Goal: Transaction & Acquisition: Purchase product/service

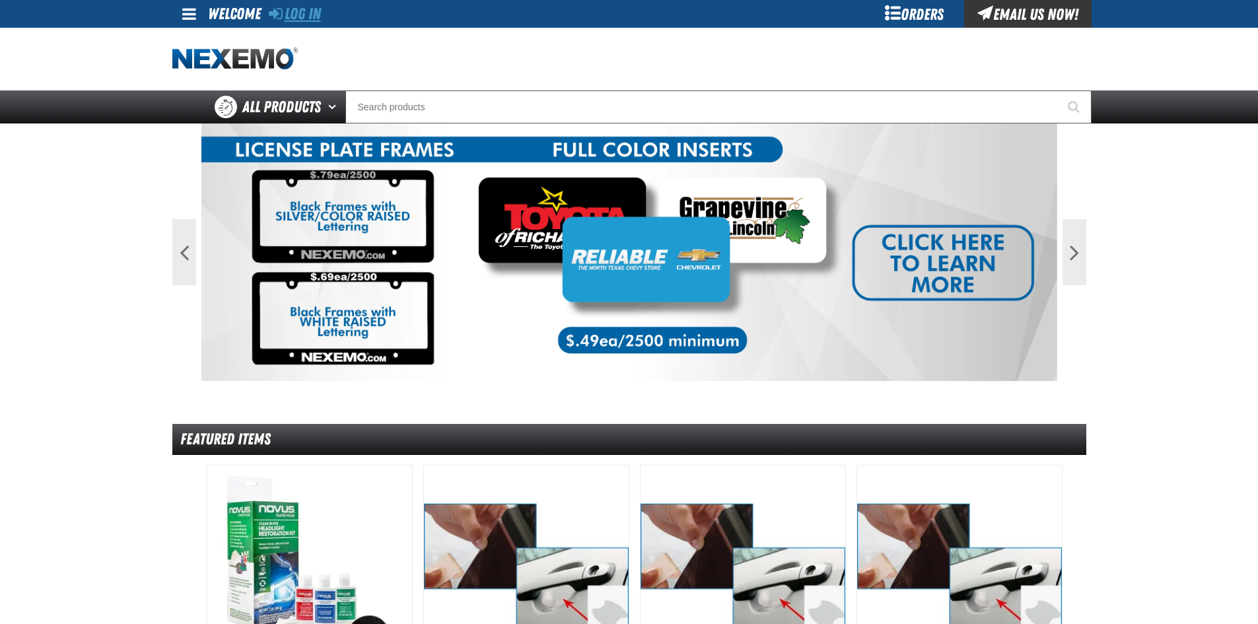
click at [316, 10] on link "Log In" at bounding box center [295, 14] width 52 height 18
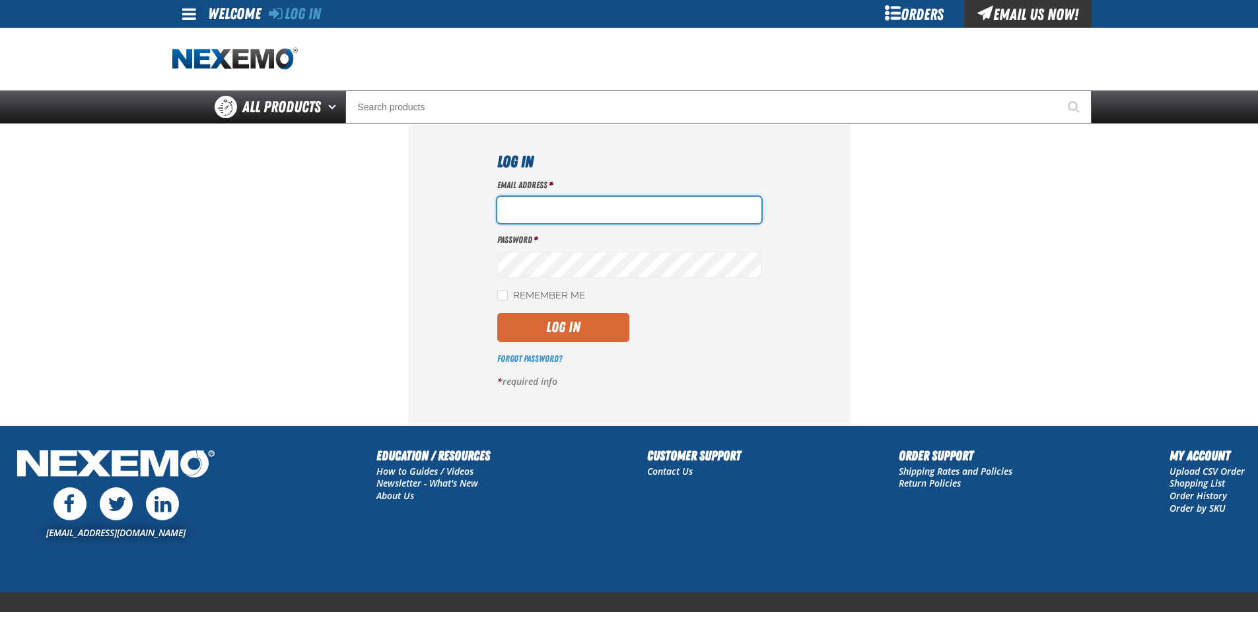
type input "lhernandez@vtaig.com"
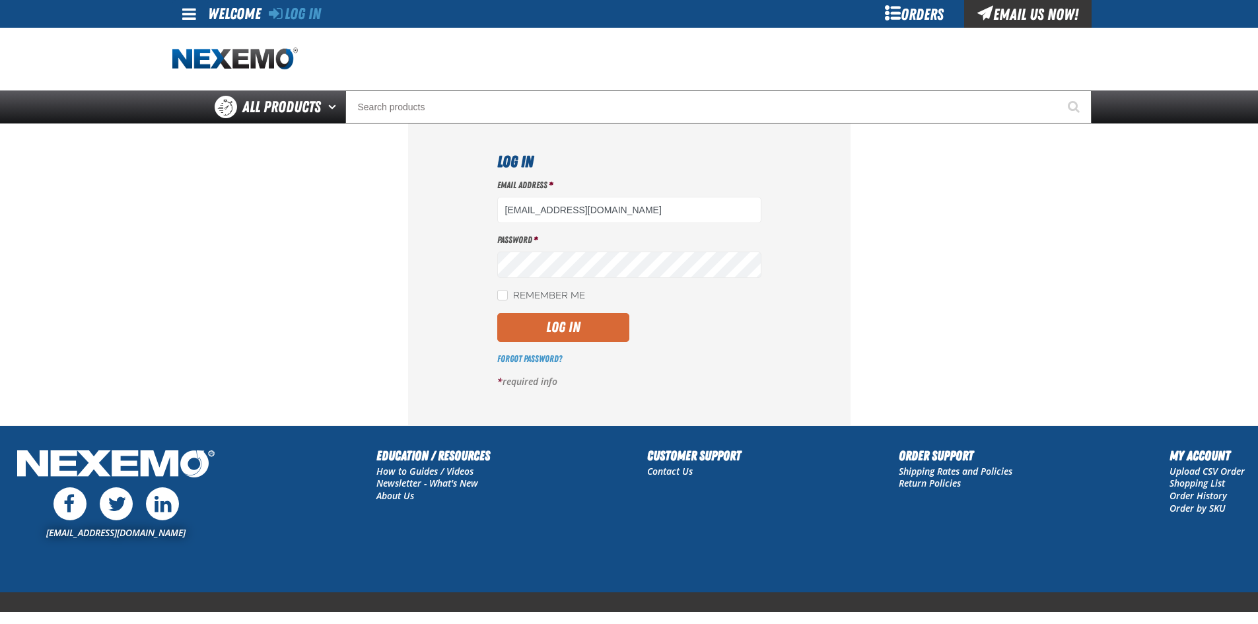
click at [541, 328] on button "Log In" at bounding box center [563, 327] width 132 height 29
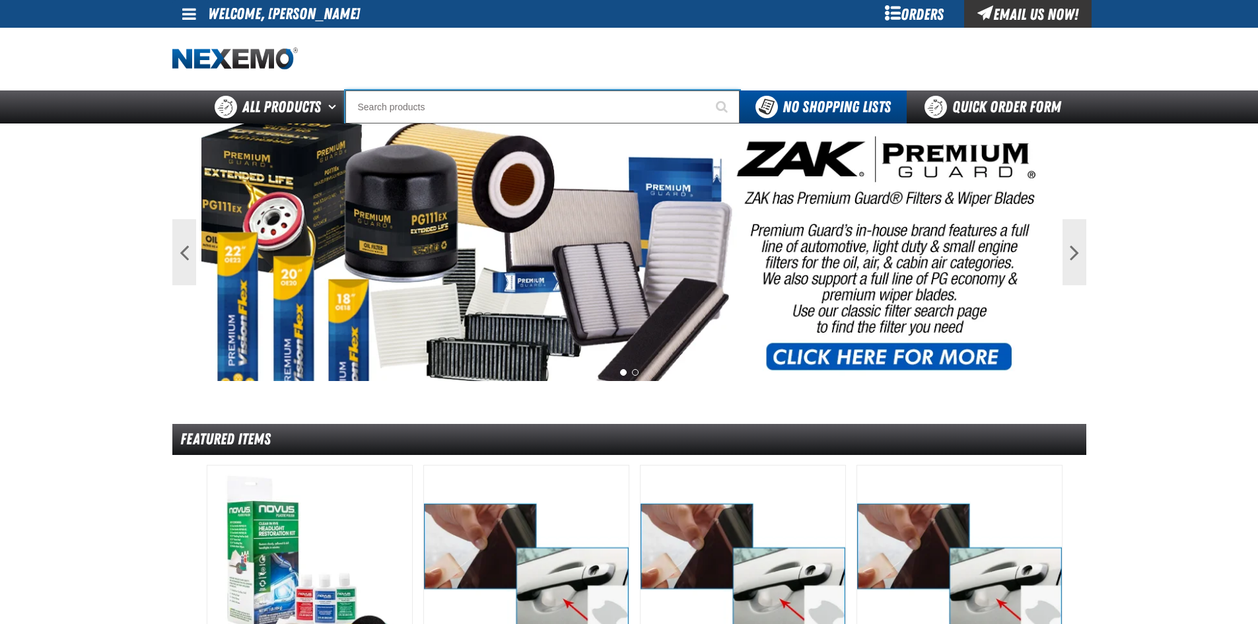
click at [399, 109] on input "Search" at bounding box center [542, 106] width 394 height 33
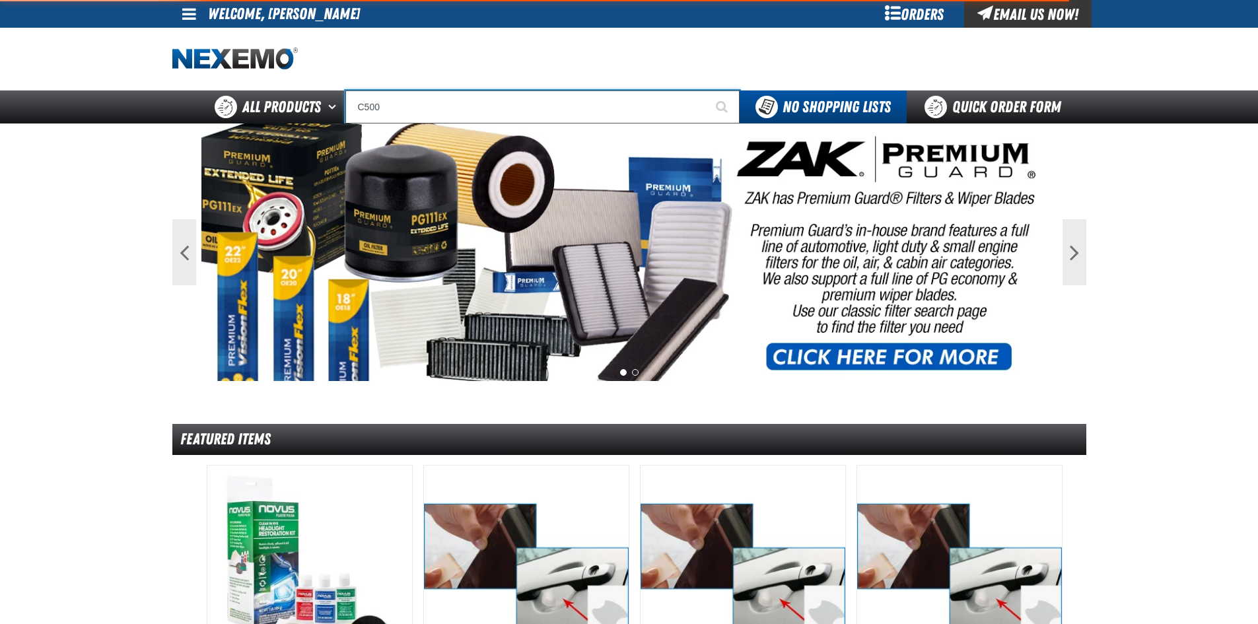
type input "C500"
click at [707, 90] on button "Start Searching" at bounding box center [723, 106] width 33 height 33
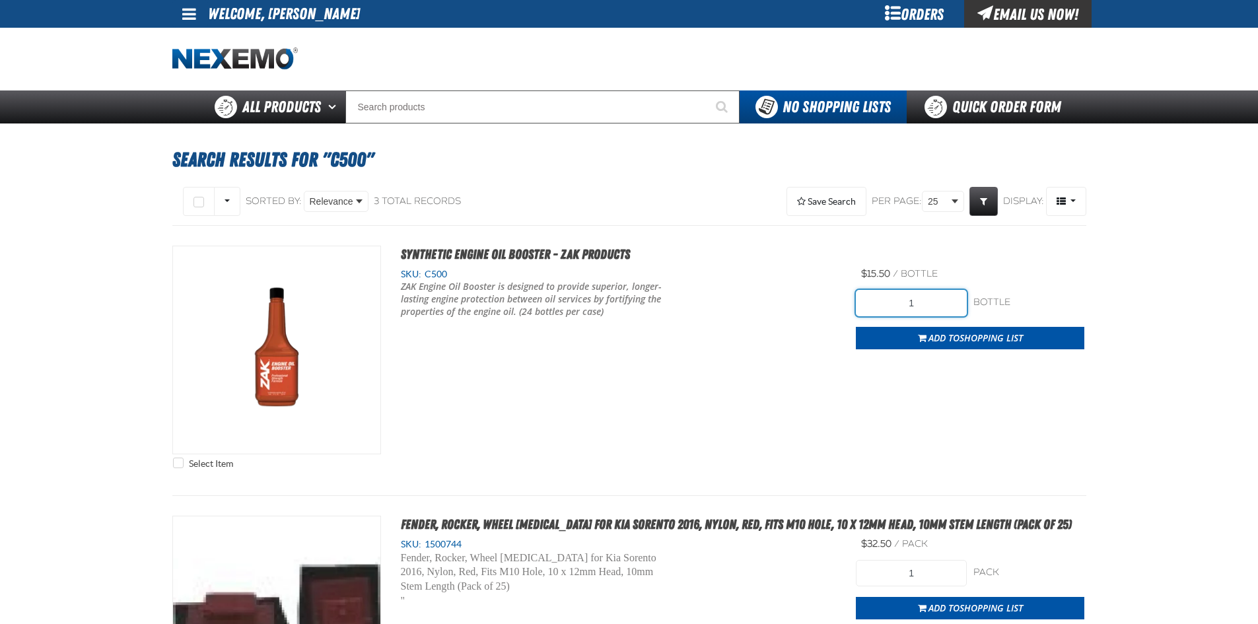
click at [927, 300] on input "1" at bounding box center [911, 303] width 111 height 26
type input "120"
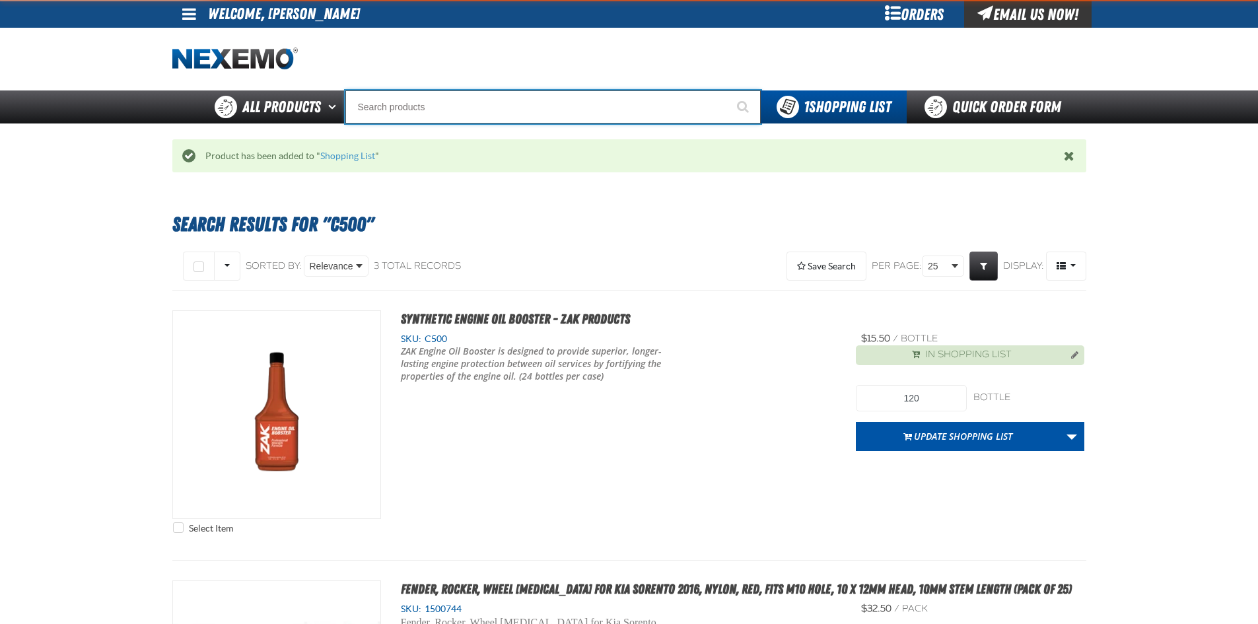
click at [468, 114] on input "Search" at bounding box center [552, 106] width 415 height 33
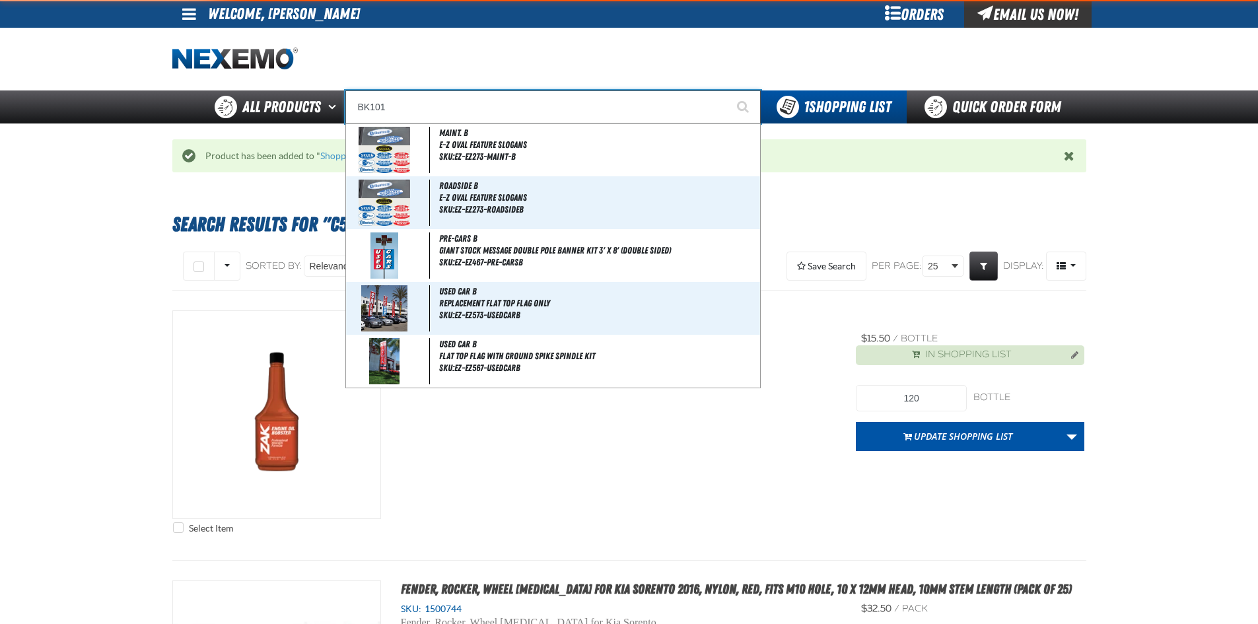
type input "BK101"
click at [728, 90] on button "Start Searching" at bounding box center [744, 106] width 33 height 33
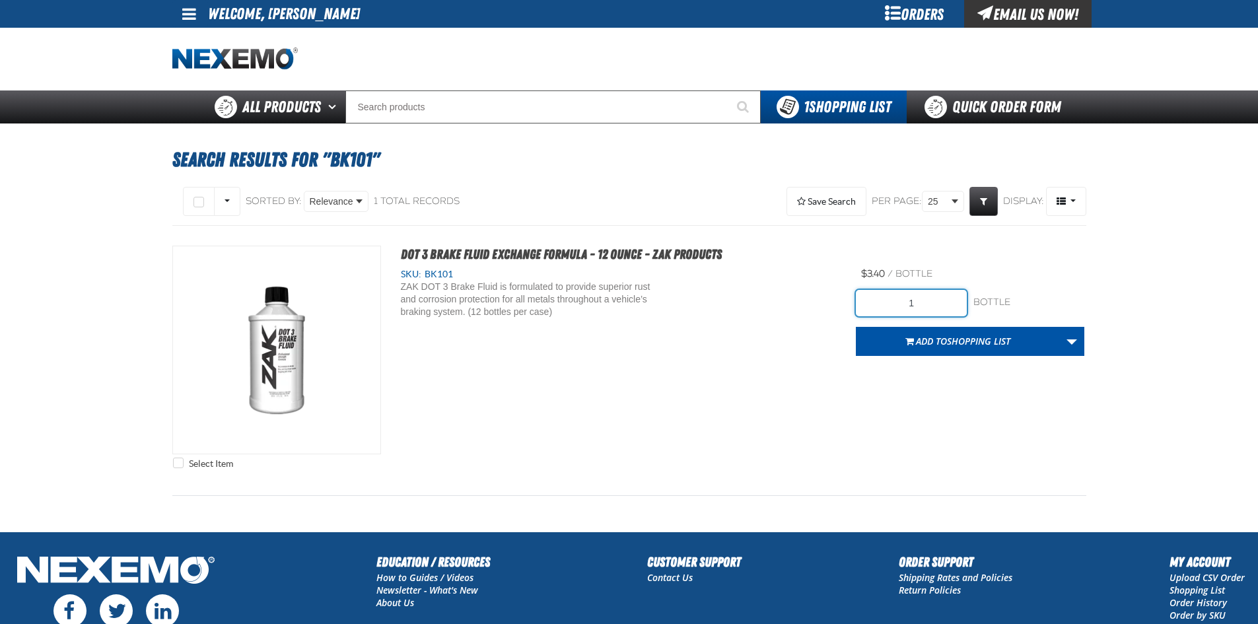
click at [896, 294] on input "1" at bounding box center [911, 303] width 111 height 26
type input "96"
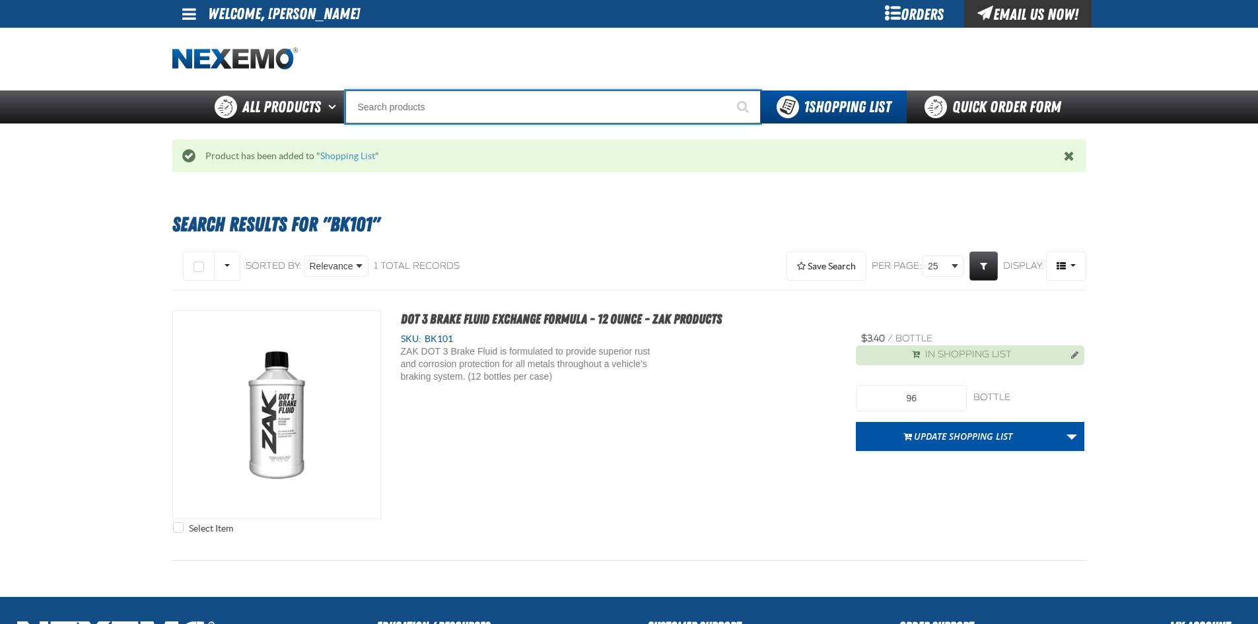
click at [585, 116] on input "Search" at bounding box center [552, 106] width 415 height 33
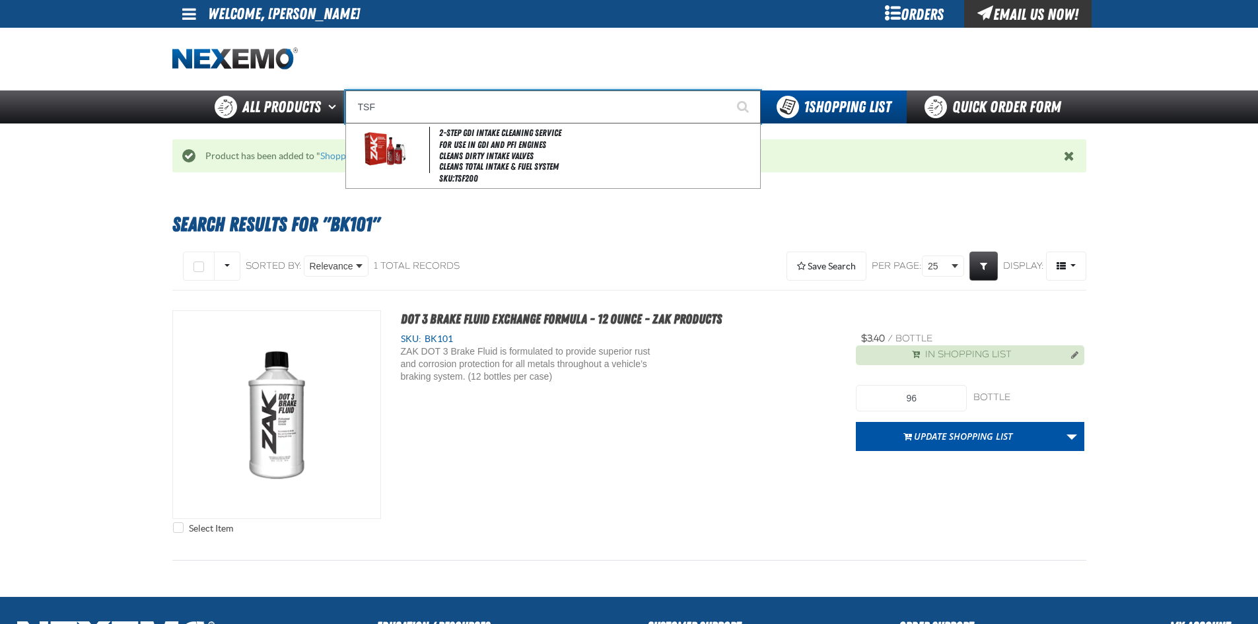
type input "2-Step GDI Intake Cleaning Service"
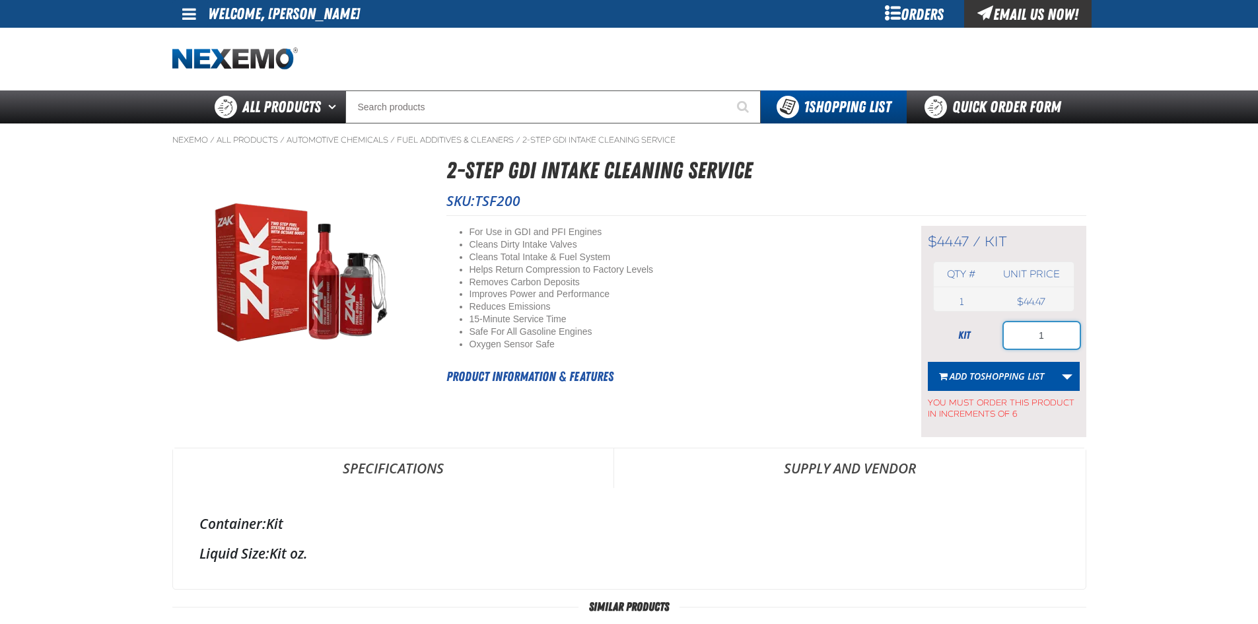
click at [1063, 343] on input "1" at bounding box center [1042, 335] width 76 height 26
type input "36"
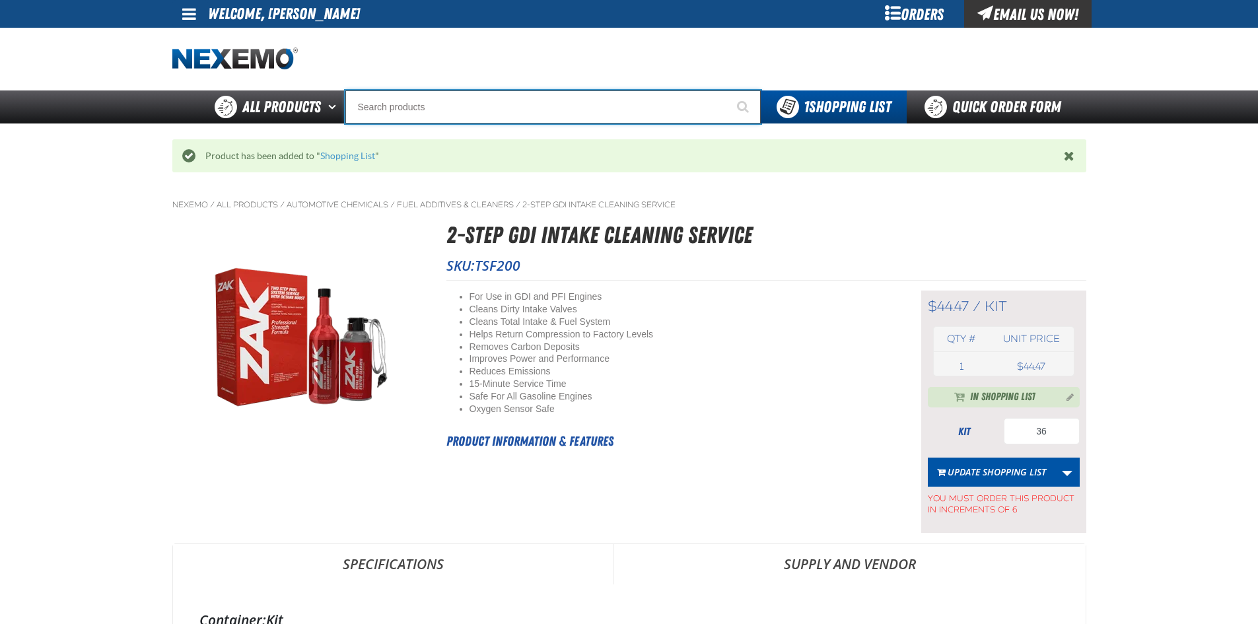
click at [523, 114] on input "Search" at bounding box center [552, 106] width 415 height 33
click at [526, 111] on input "Search" at bounding box center [552, 106] width 415 height 33
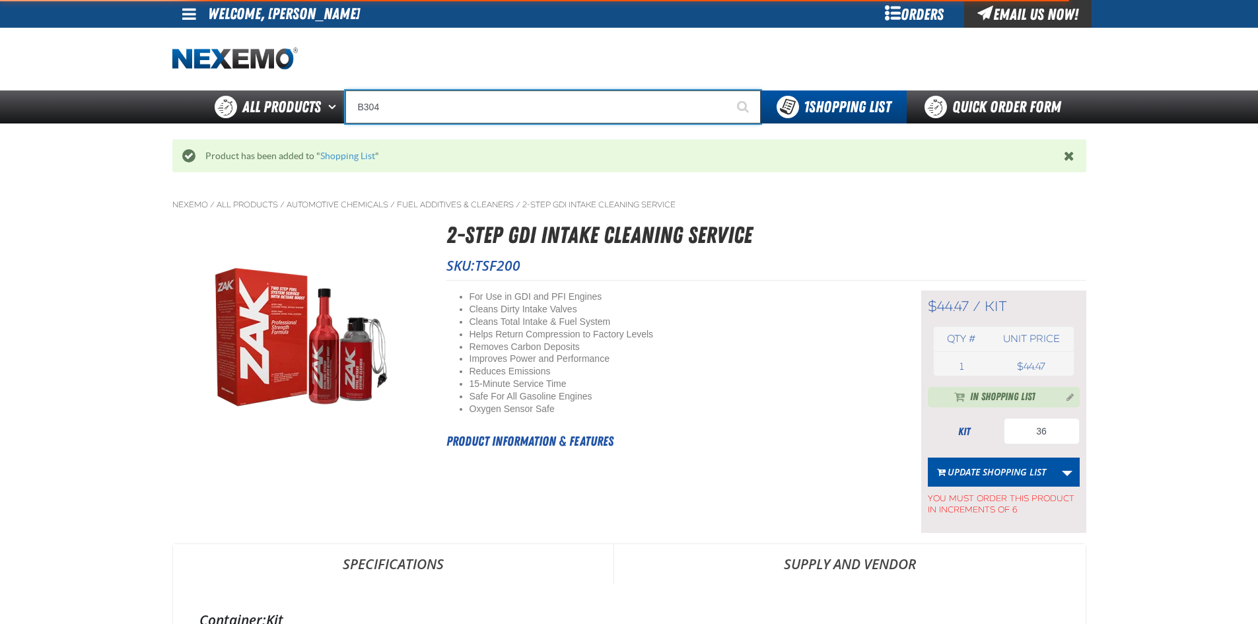
type input "B304"
click at [728, 90] on button "Start Searching" at bounding box center [744, 106] width 33 height 33
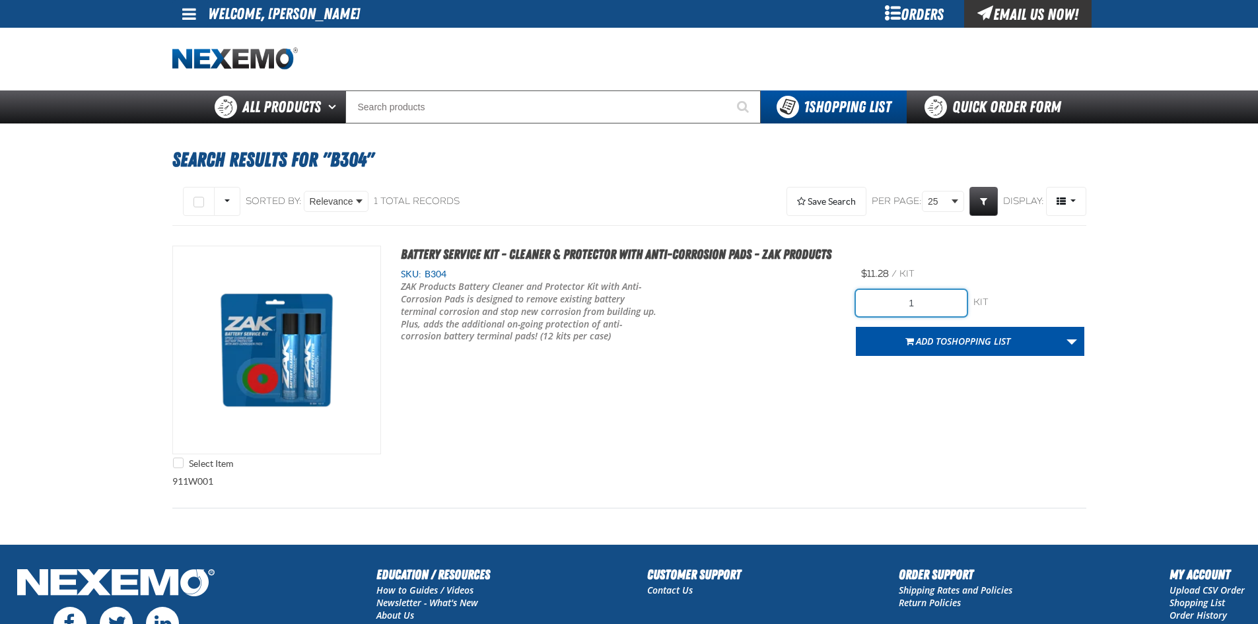
click at [940, 300] on input "1" at bounding box center [911, 303] width 111 height 26
type input "36"
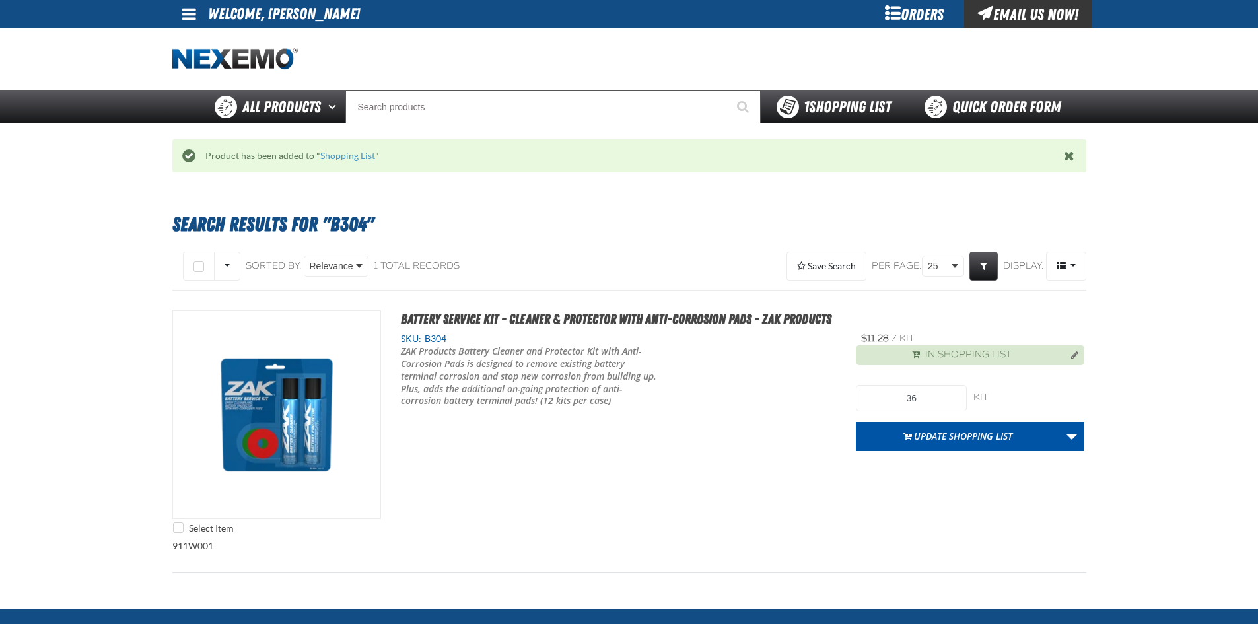
click at [859, 112] on span "1 Shopping List" at bounding box center [847, 107] width 87 height 18
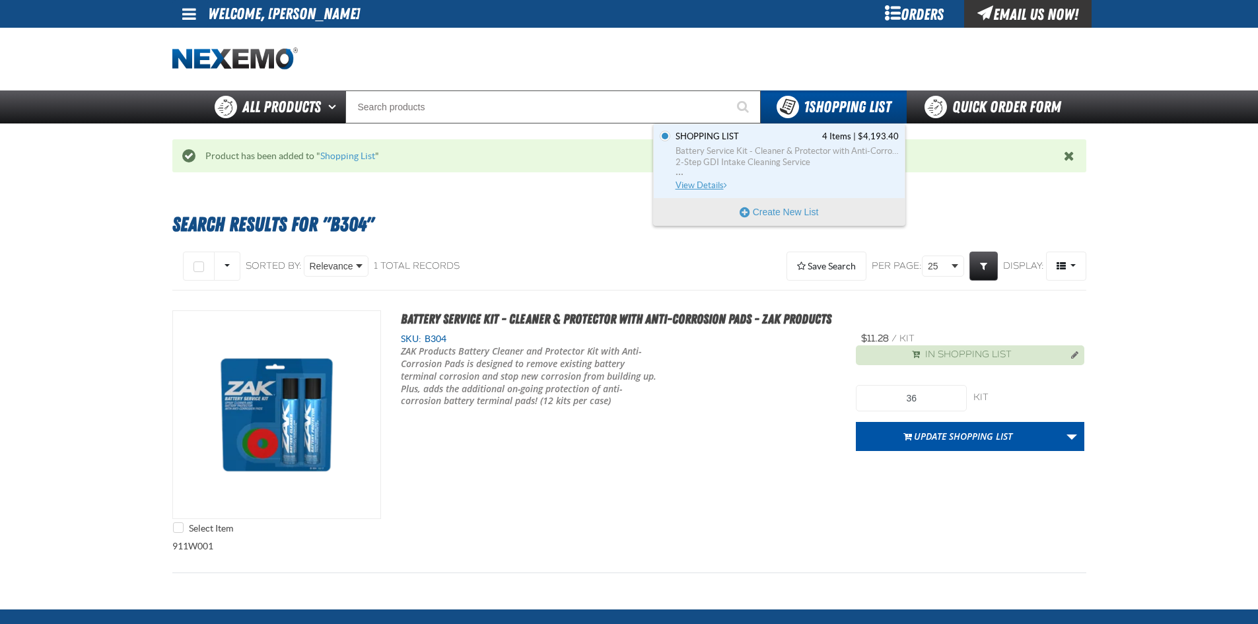
click at [822, 155] on span "Battery Service Kit - Cleaner & Protector with Anti-Corrosion Pads - ZAK Produc…" at bounding box center [787, 151] width 223 height 12
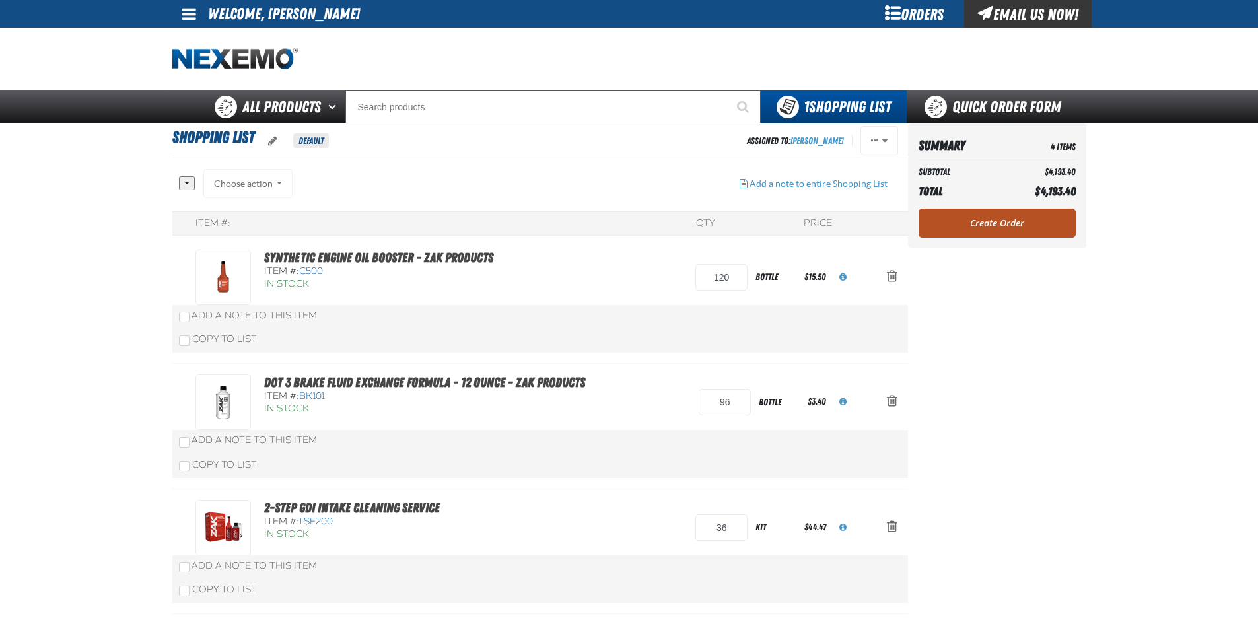
click at [960, 238] on link "Create Order" at bounding box center [997, 223] width 157 height 29
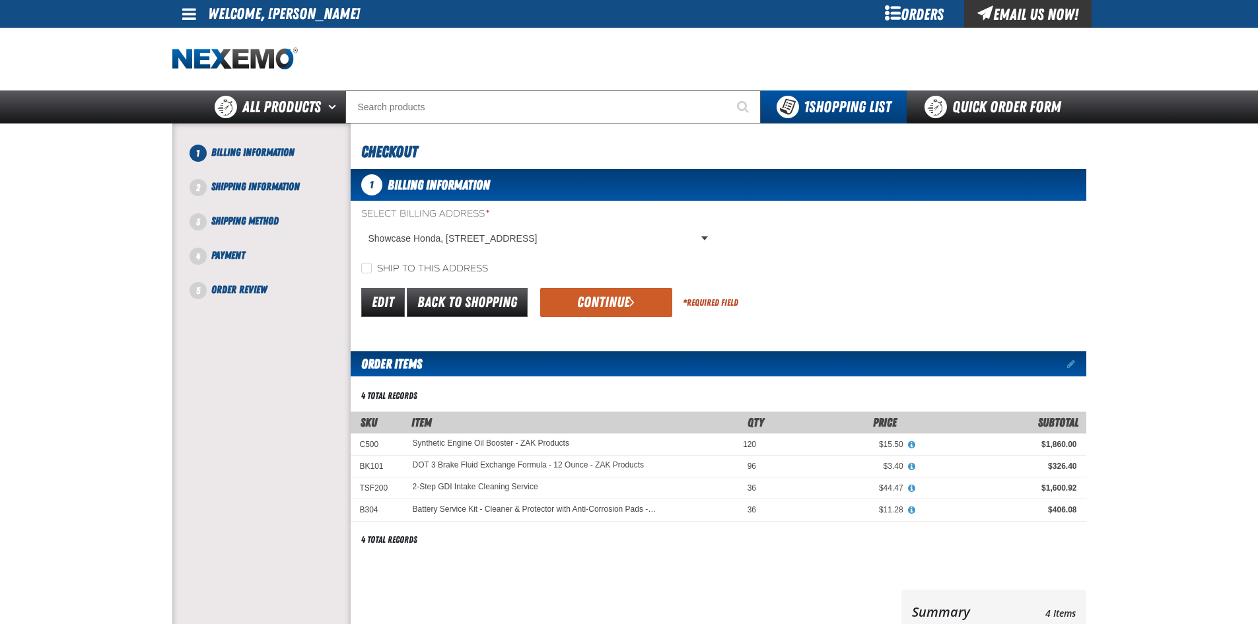
click at [1193, 357] on main "1 Billing Information Shipping Method *" at bounding box center [629, 403] width 1258 height 561
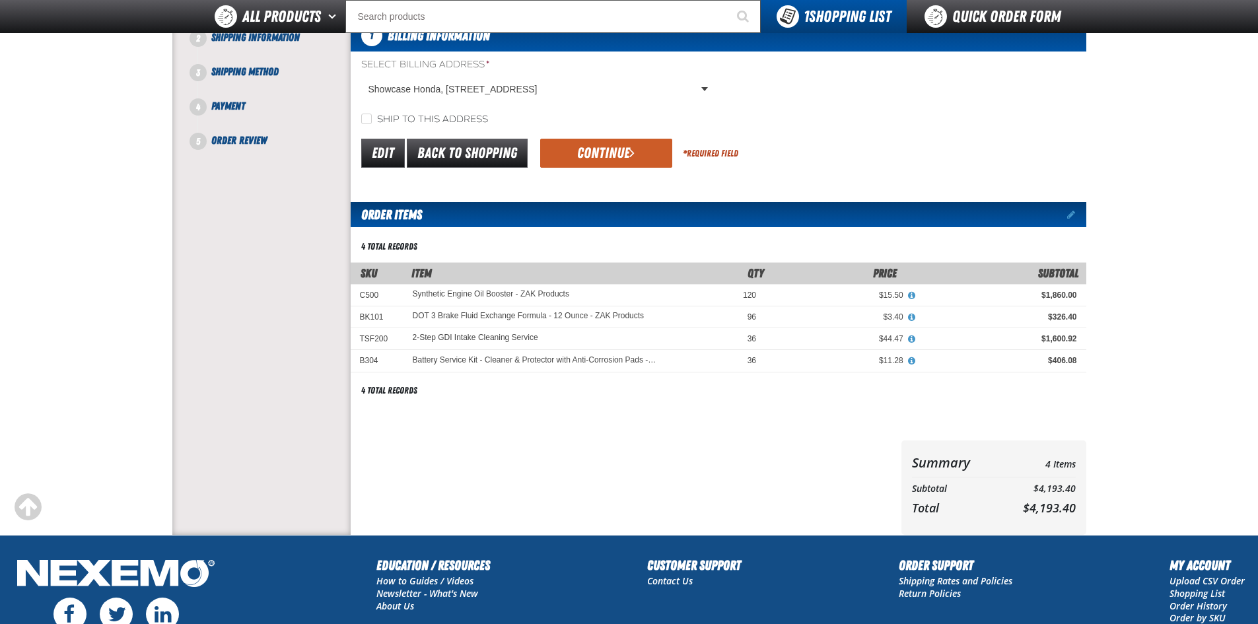
scroll to position [198, 0]
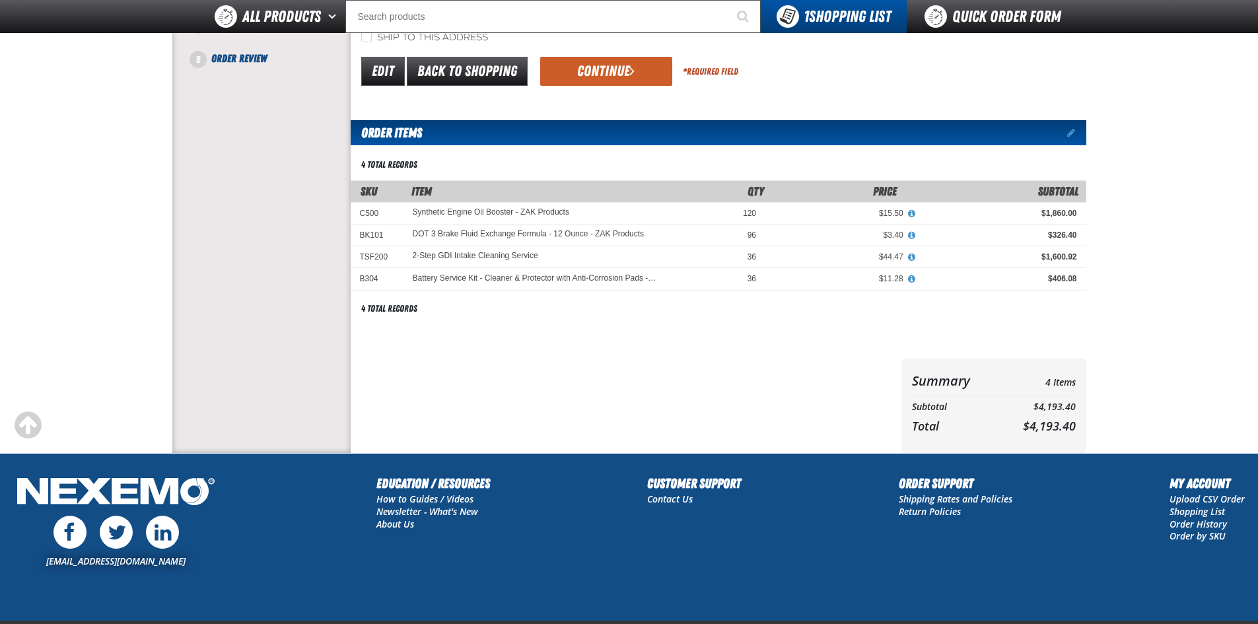
click at [599, 69] on button "Continue" at bounding box center [606, 71] width 132 height 29
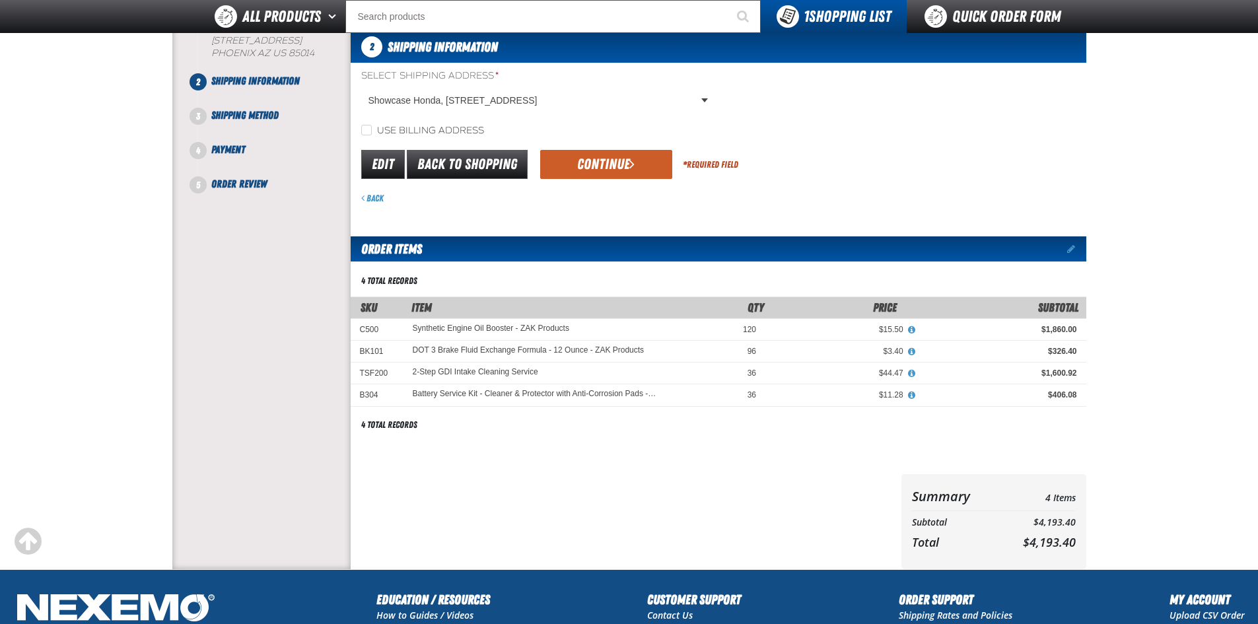
scroll to position [104, 0]
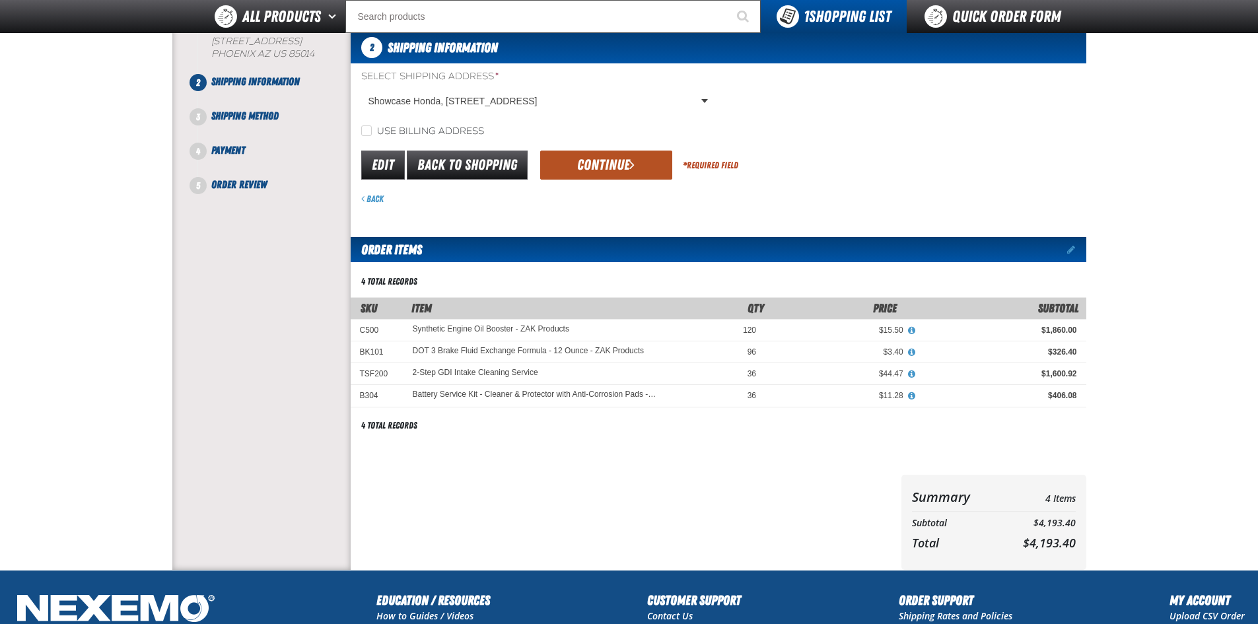
click at [598, 155] on button "Continue" at bounding box center [606, 165] width 132 height 29
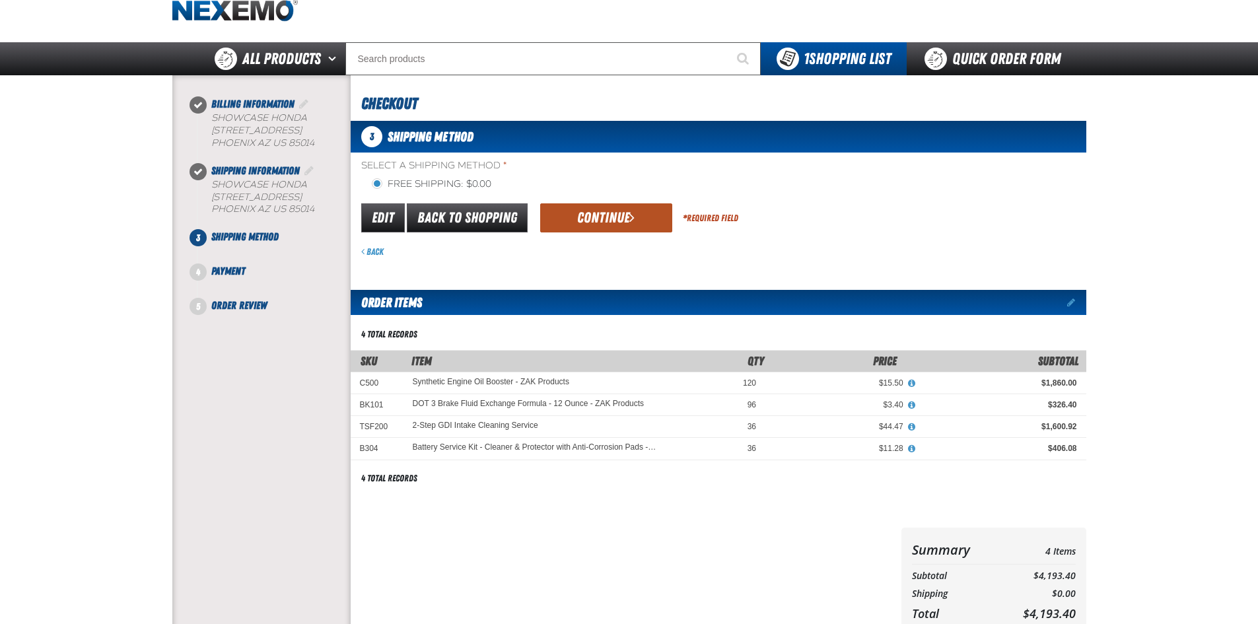
scroll to position [38, 0]
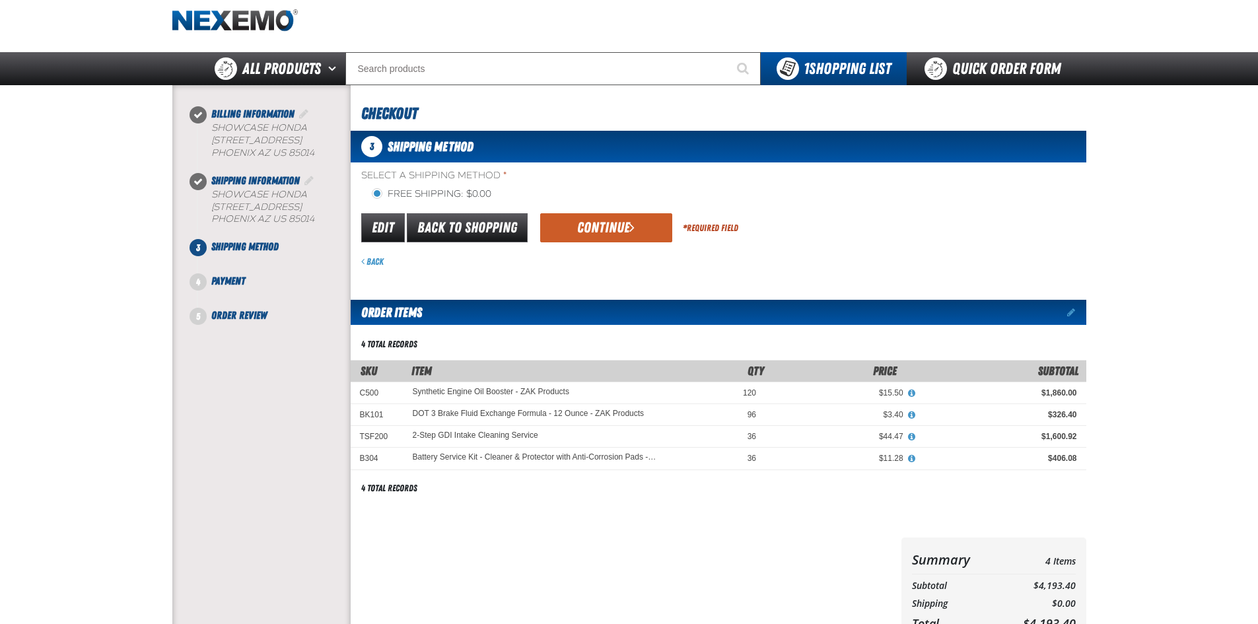
click at [591, 224] on button "Continue" at bounding box center [606, 227] width 132 height 29
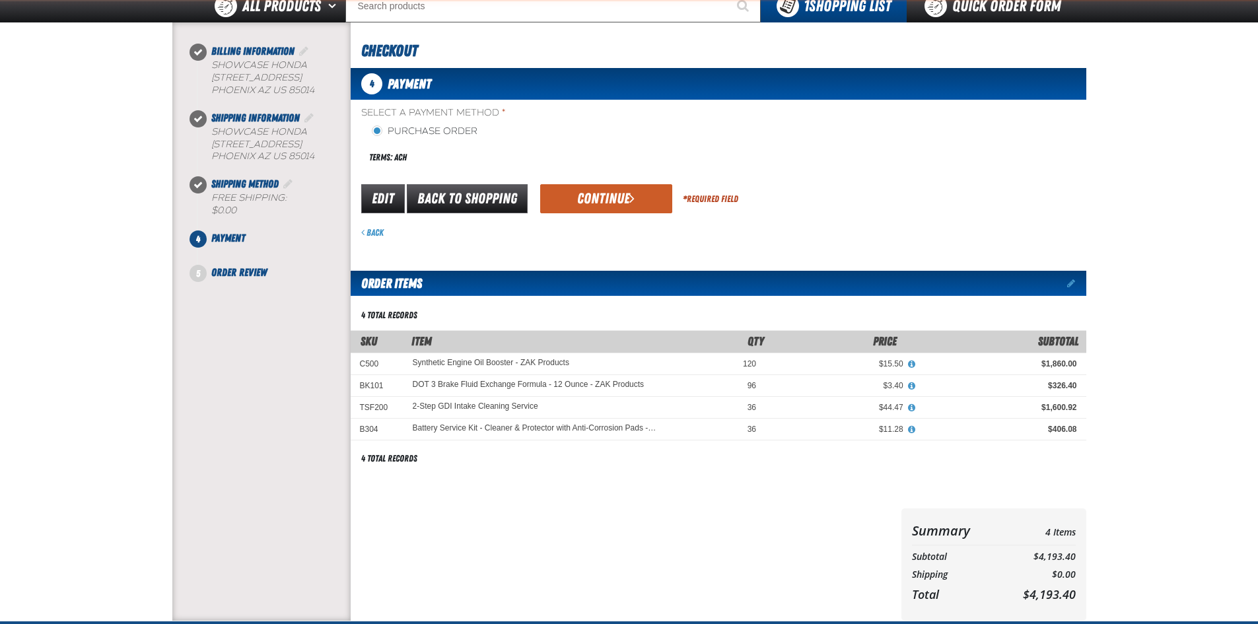
scroll to position [104, 0]
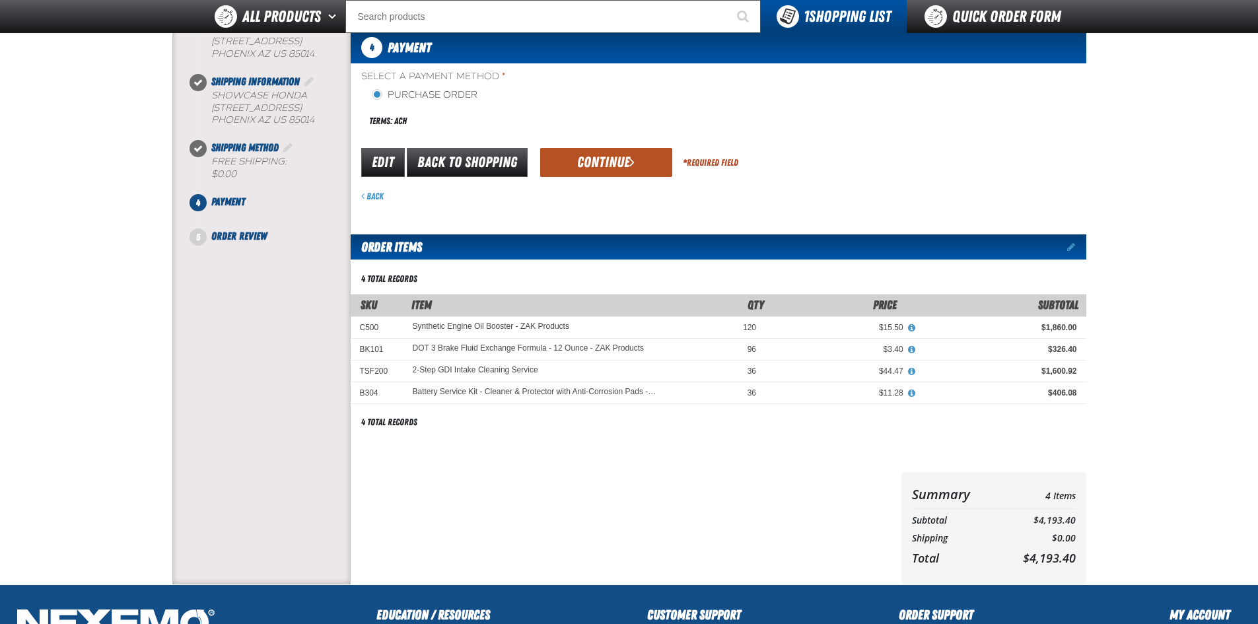
click at [584, 170] on button "Continue" at bounding box center [606, 162] width 132 height 29
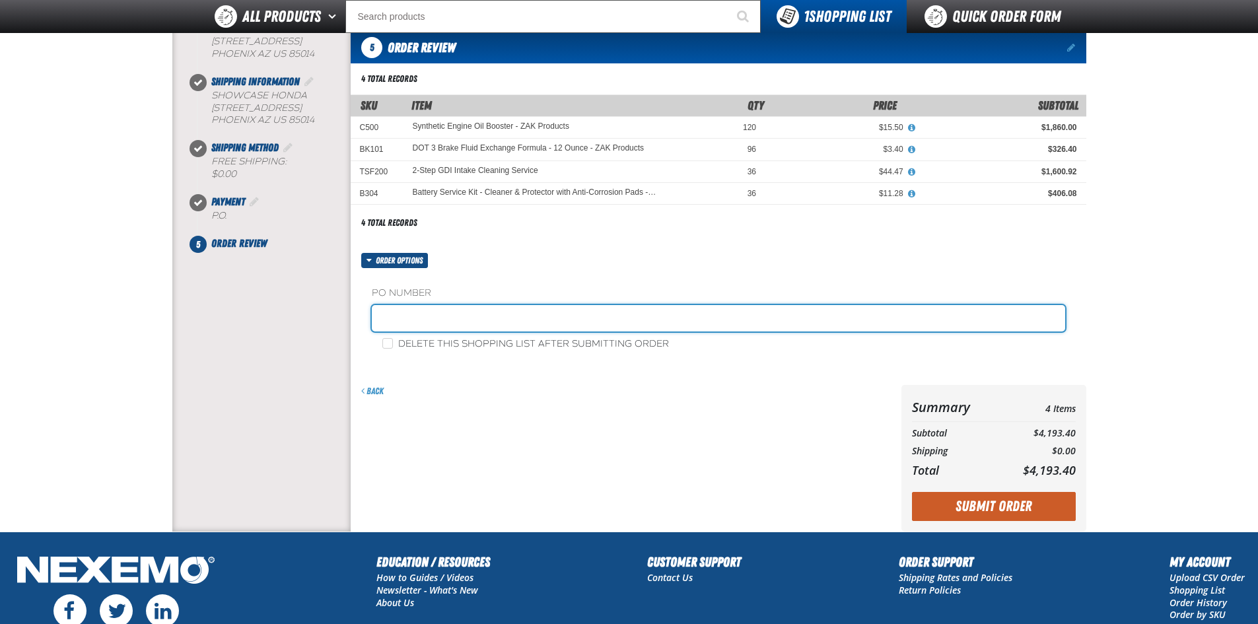
click at [539, 308] on input "text" at bounding box center [718, 318] width 693 height 26
type input "ZAK09/24"
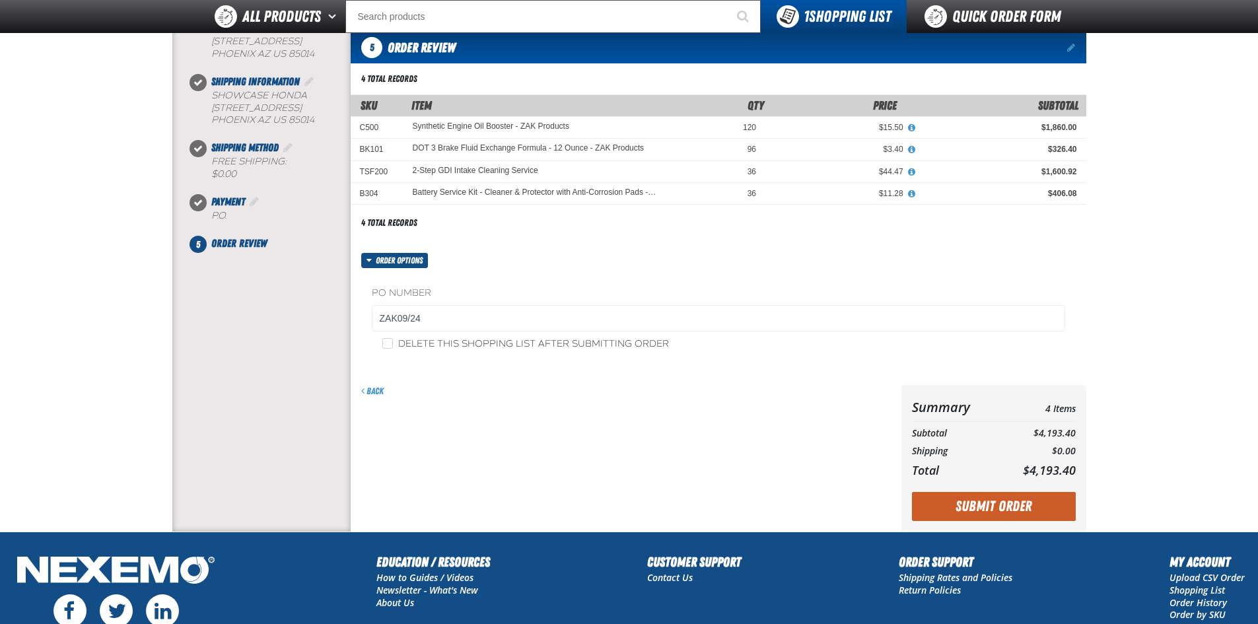
click at [511, 342] on label "Delete this shopping list after submitting order" at bounding box center [525, 344] width 287 height 13
click at [393, 342] on input "Delete this shopping list after submitting order" at bounding box center [387, 343] width 11 height 11
checkbox input "true"
click at [987, 510] on button "Submit Order" at bounding box center [994, 506] width 164 height 29
